Goal: Find contact information: Find contact information

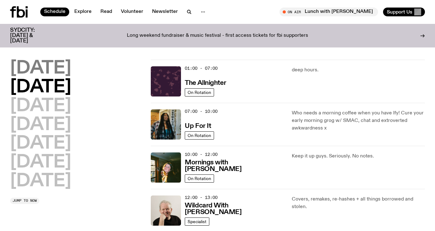
click at [57, 67] on h2 "Monday" at bounding box center [40, 69] width 61 height 18
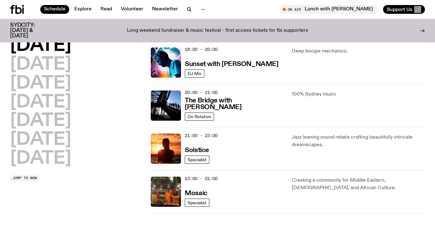
scroll to position [274, 0]
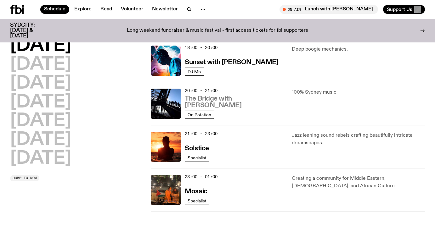
click at [235, 105] on h3 "The Bridge with Amelia Sparke" at bounding box center [234, 102] width 99 height 13
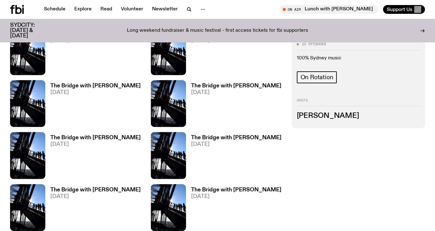
scroll to position [349, 0]
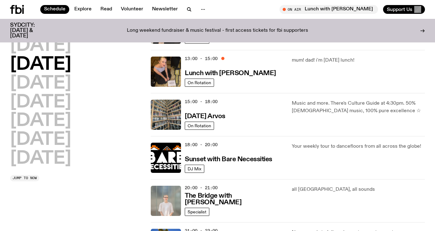
scroll to position [173, 0]
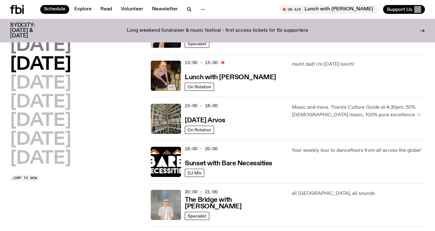
click at [66, 48] on h2 "Monday" at bounding box center [40, 46] width 61 height 18
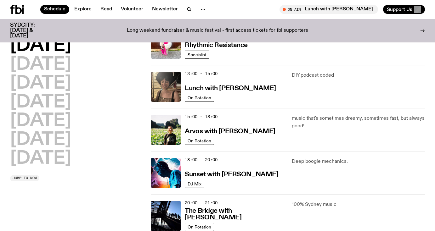
scroll to position [162, 0]
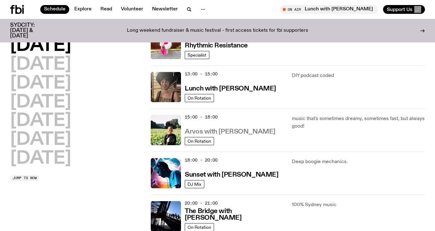
click at [210, 133] on h3 "Arvos with Bri Kennedy" at bounding box center [230, 132] width 90 height 7
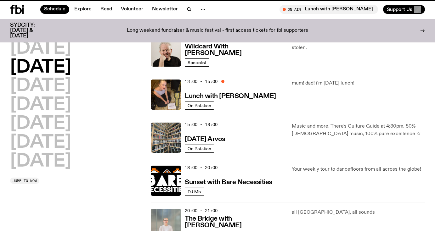
scroll to position [157, 0]
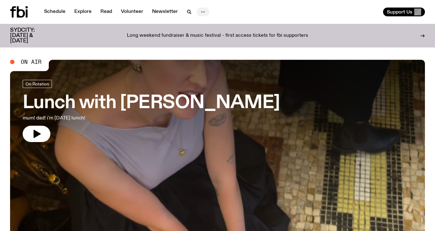
click at [200, 13] on icon "button" at bounding box center [203, 12] width 8 height 8
click at [201, 33] on link "Contact" at bounding box center [202, 35] width 31 height 9
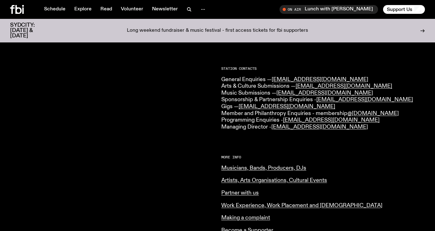
scroll to position [136, 0]
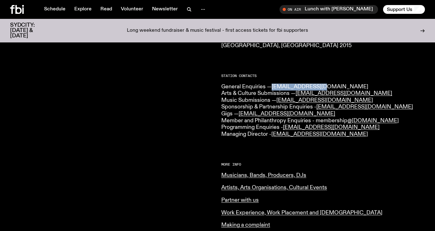
drag, startPoint x: 318, startPoint y: 87, endPoint x: 273, endPoint y: 87, distance: 45.3
click at [273, 87] on p "General Enquiries — [EMAIL_ADDRESS][DOMAIN_NAME] Arts & Culture Submissions — […" at bounding box center [323, 111] width 204 height 54
copy link "[EMAIL_ADDRESS][DOMAIN_NAME]"
drag, startPoint x: 288, startPoint y: 87, endPoint x: 140, endPoint y: 8, distance: 167.8
click at [0, 0] on div "Schedule Explore Read Volunteer Newsletter About Us Contact Champions of emergi…" at bounding box center [217, 216] width 435 height 705
